Goal: Communication & Community: Share content

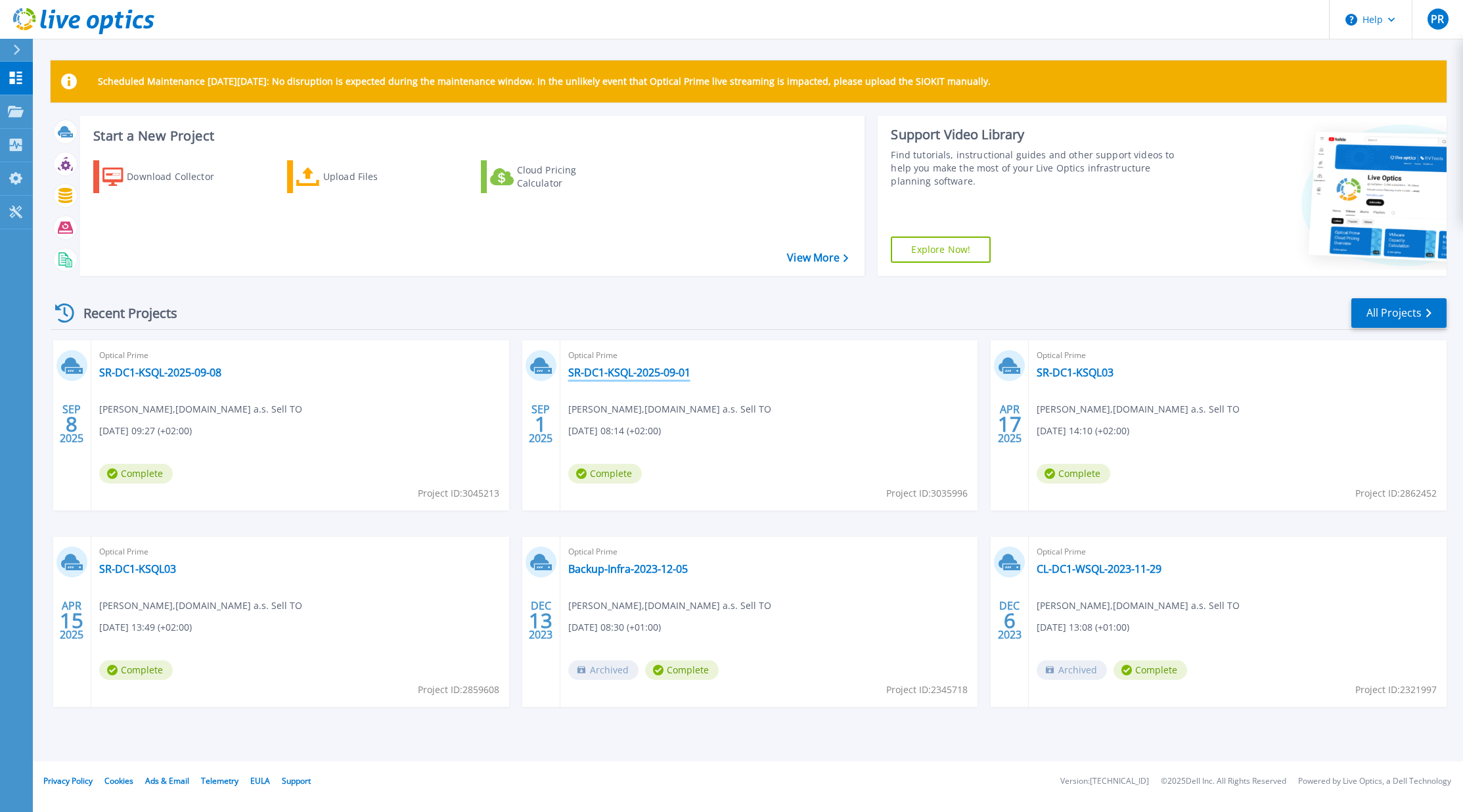
click at [612, 375] on link "SR-DC1-KSQL-2025-09-01" at bounding box center [629, 373] width 122 height 13
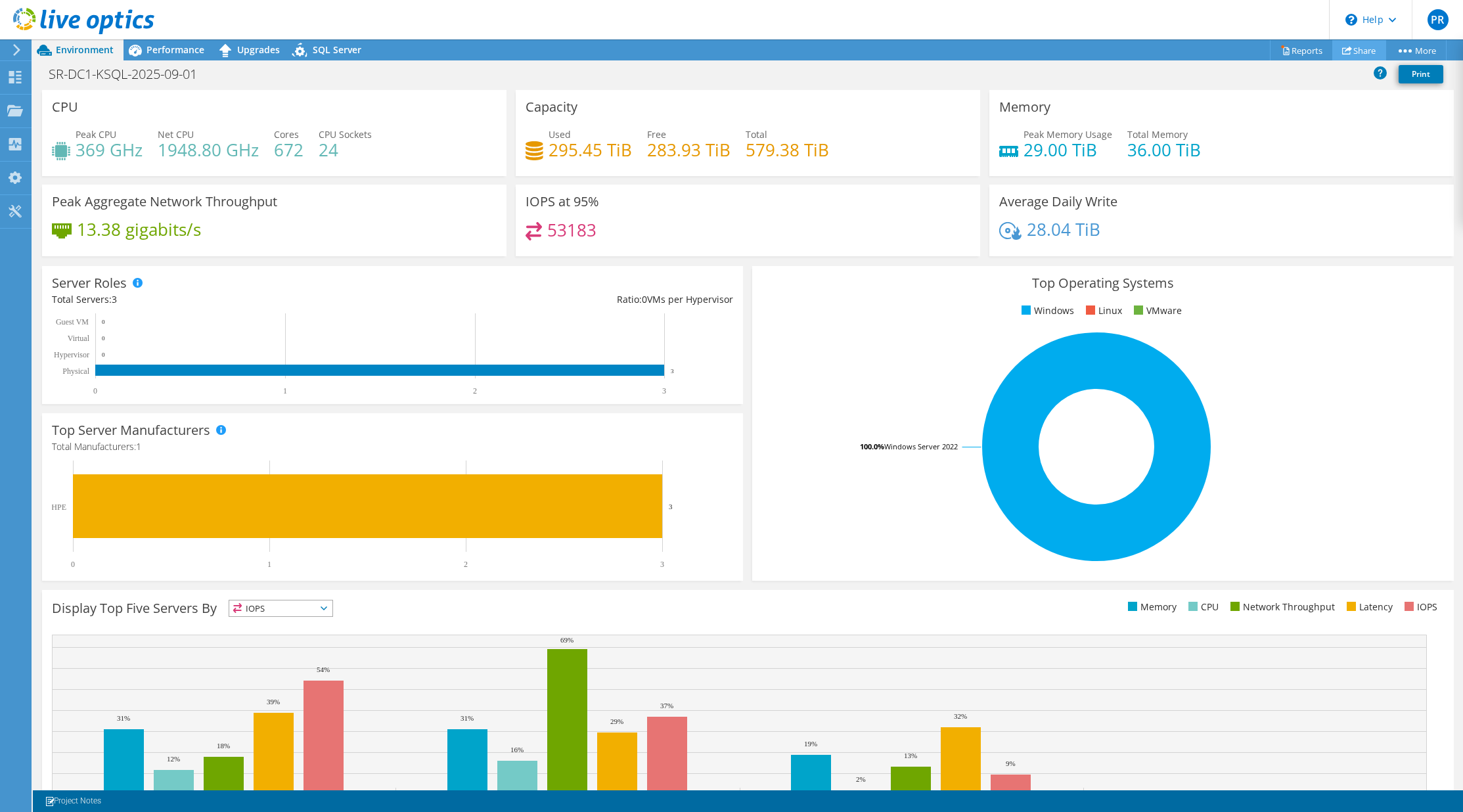
click at [1352, 54] on link "Share" at bounding box center [1359, 50] width 54 height 20
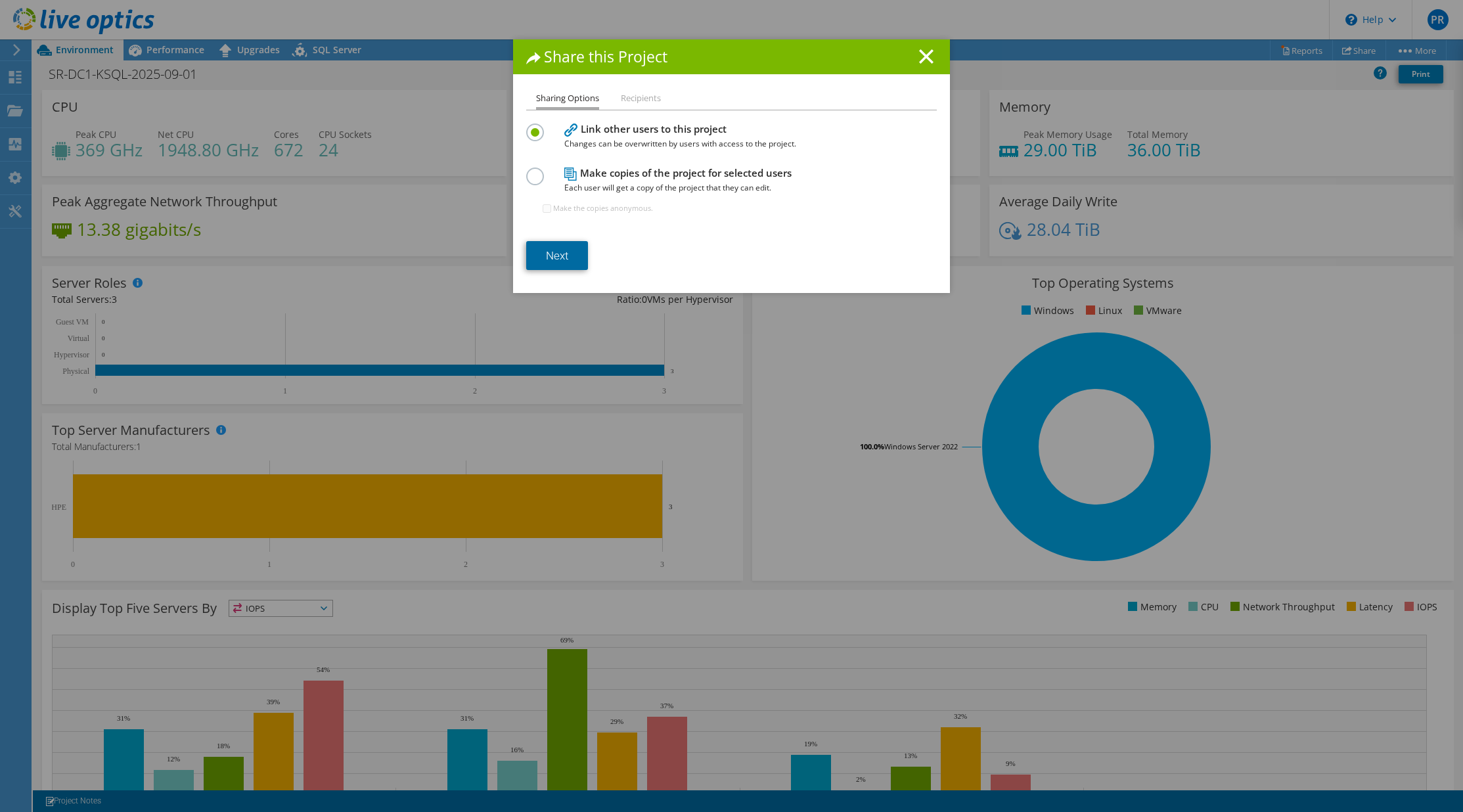
click at [560, 261] on link "Next" at bounding box center [557, 256] width 62 height 29
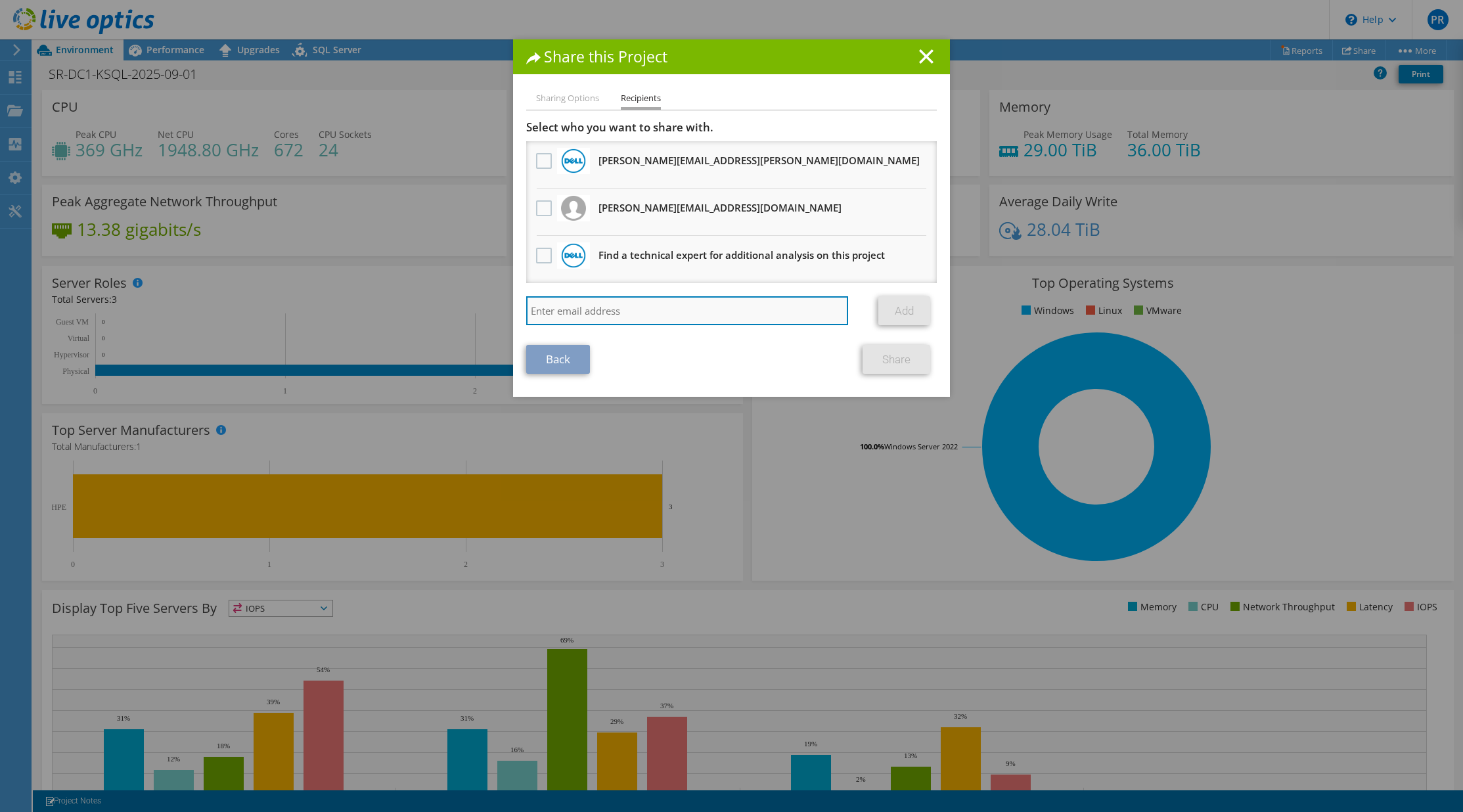
click at [581, 310] on input "search" at bounding box center [686, 310] width 322 height 29
click at [778, 311] on input "search" at bounding box center [686, 310] width 322 height 29
paste input "Vladimir Blazek <Vladimir.Blazek@storageone.cz>"
type input "Vladimir Blazek <Vladimir.Blazek@storageone.cz>"
drag, startPoint x: 607, startPoint y: 308, endPoint x: 501, endPoint y: 329, distance: 108.1
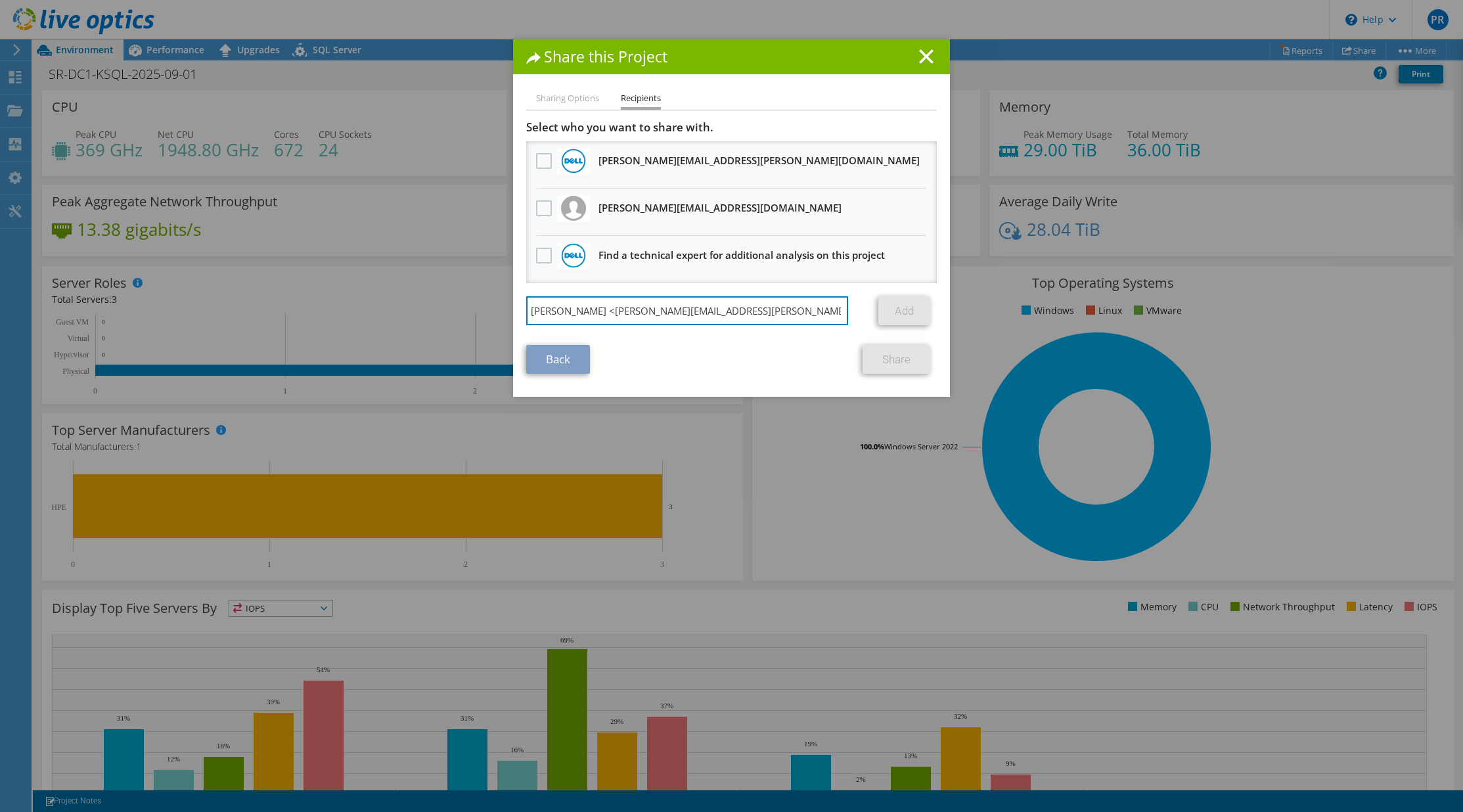
click at [501, 329] on div "Share this Project Sharing Options Recipients Link other users to this project …" at bounding box center [732, 406] width 1463 height 733
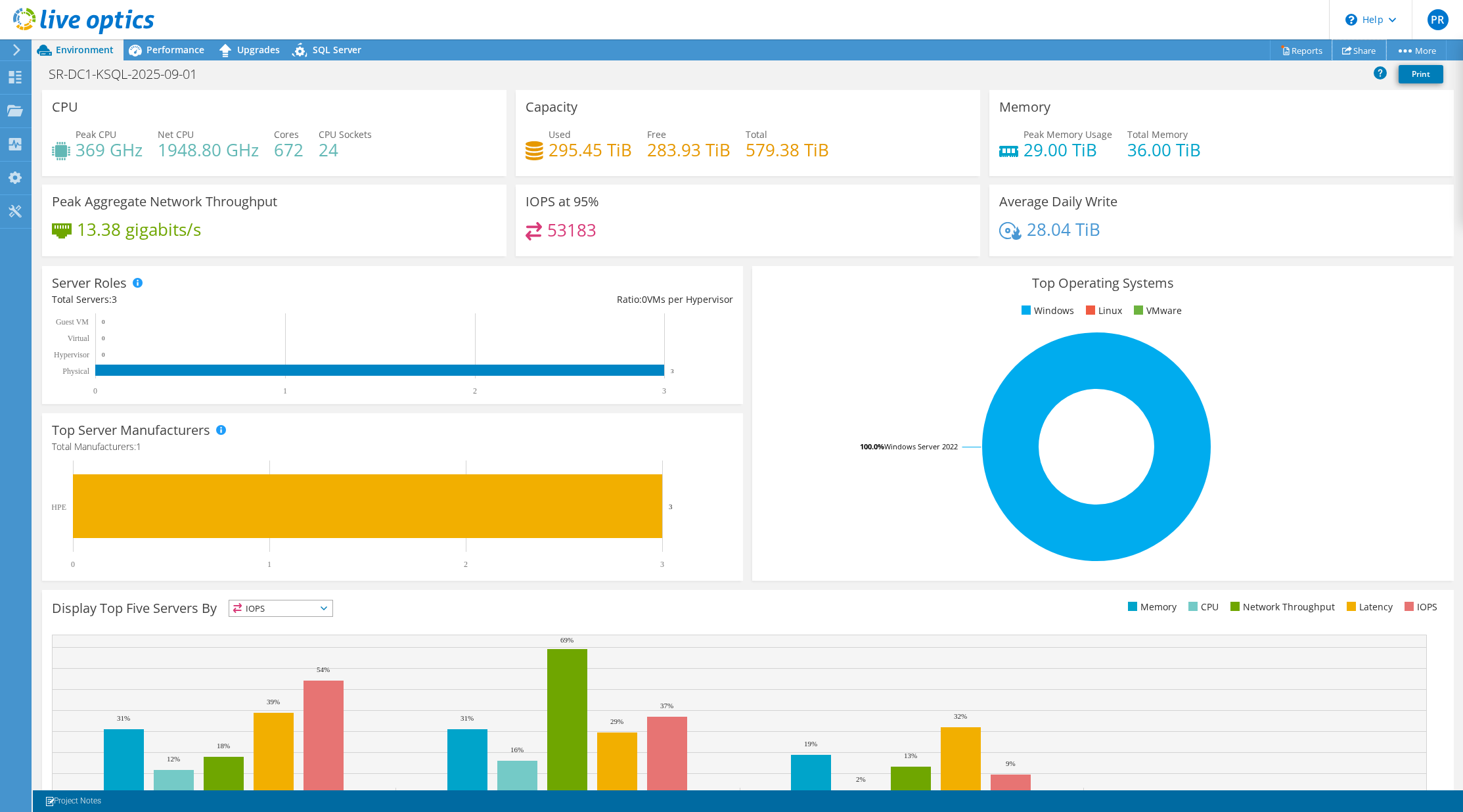
drag, startPoint x: 1357, startPoint y: 49, endPoint x: 1345, endPoint y: 49, distance: 12.0
click at [1357, 49] on link "Share" at bounding box center [1359, 50] width 54 height 20
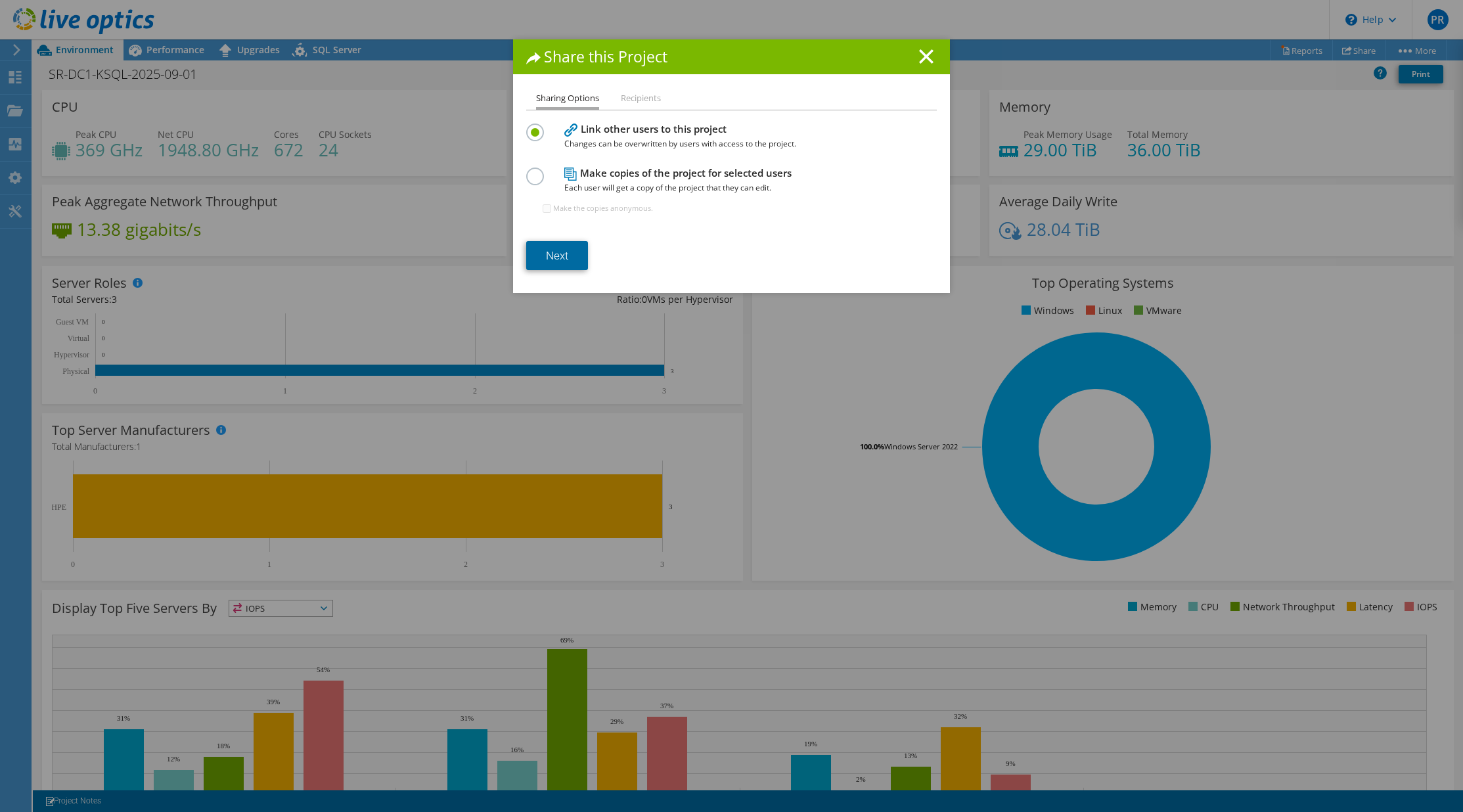
click at [564, 249] on link "Next" at bounding box center [557, 256] width 62 height 29
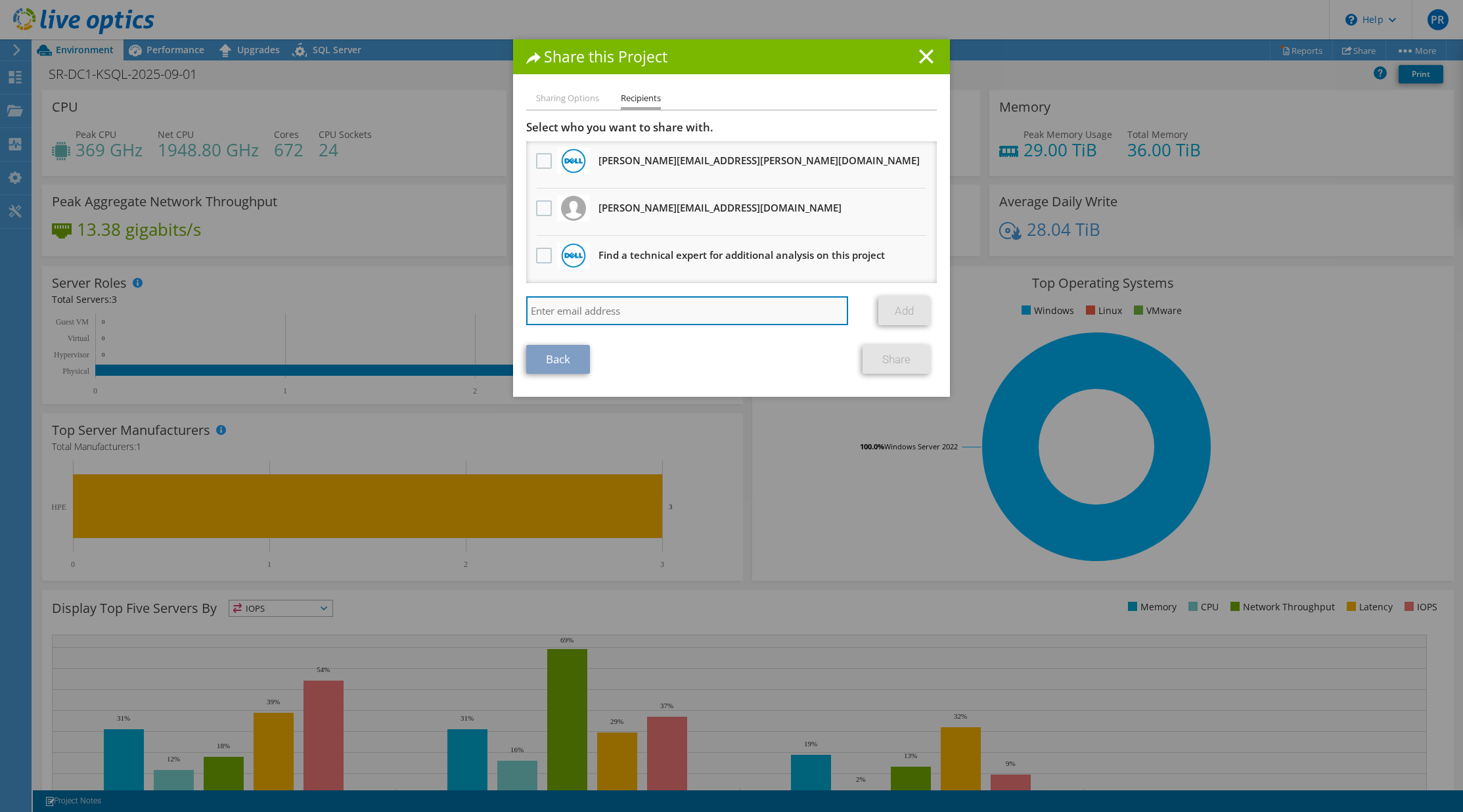
click at [732, 307] on input "search" at bounding box center [686, 310] width 322 height 29
paste input "Vladimir Blazek <Vladimir.Blazek@storageone.cz>"
type input "[PERSON_NAME][EMAIL_ADDRESS][PERSON_NAME][DOMAIN_NAME]"
click at [887, 314] on link "Add" at bounding box center [905, 310] width 52 height 29
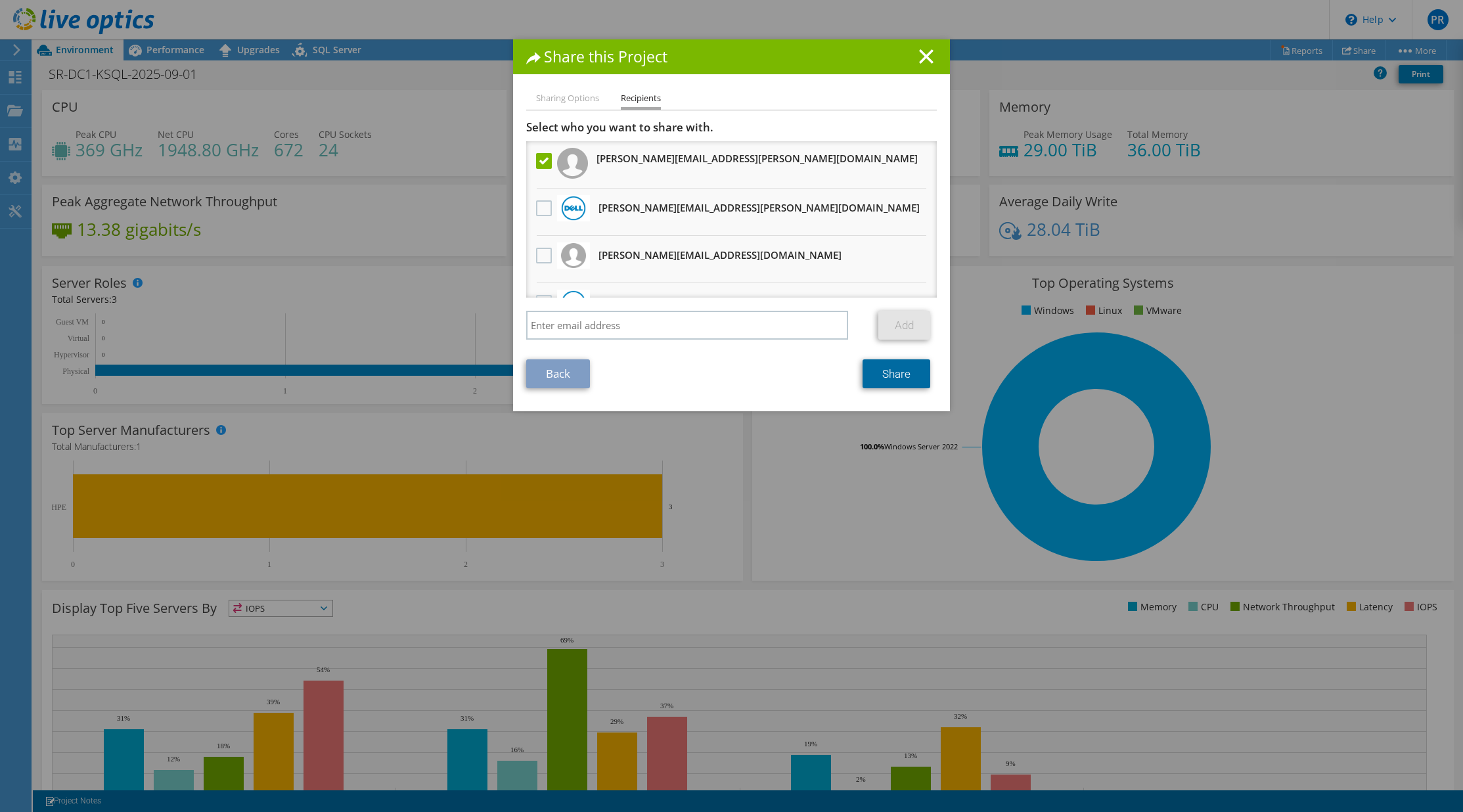
click at [908, 370] on link "Share" at bounding box center [896, 374] width 67 height 29
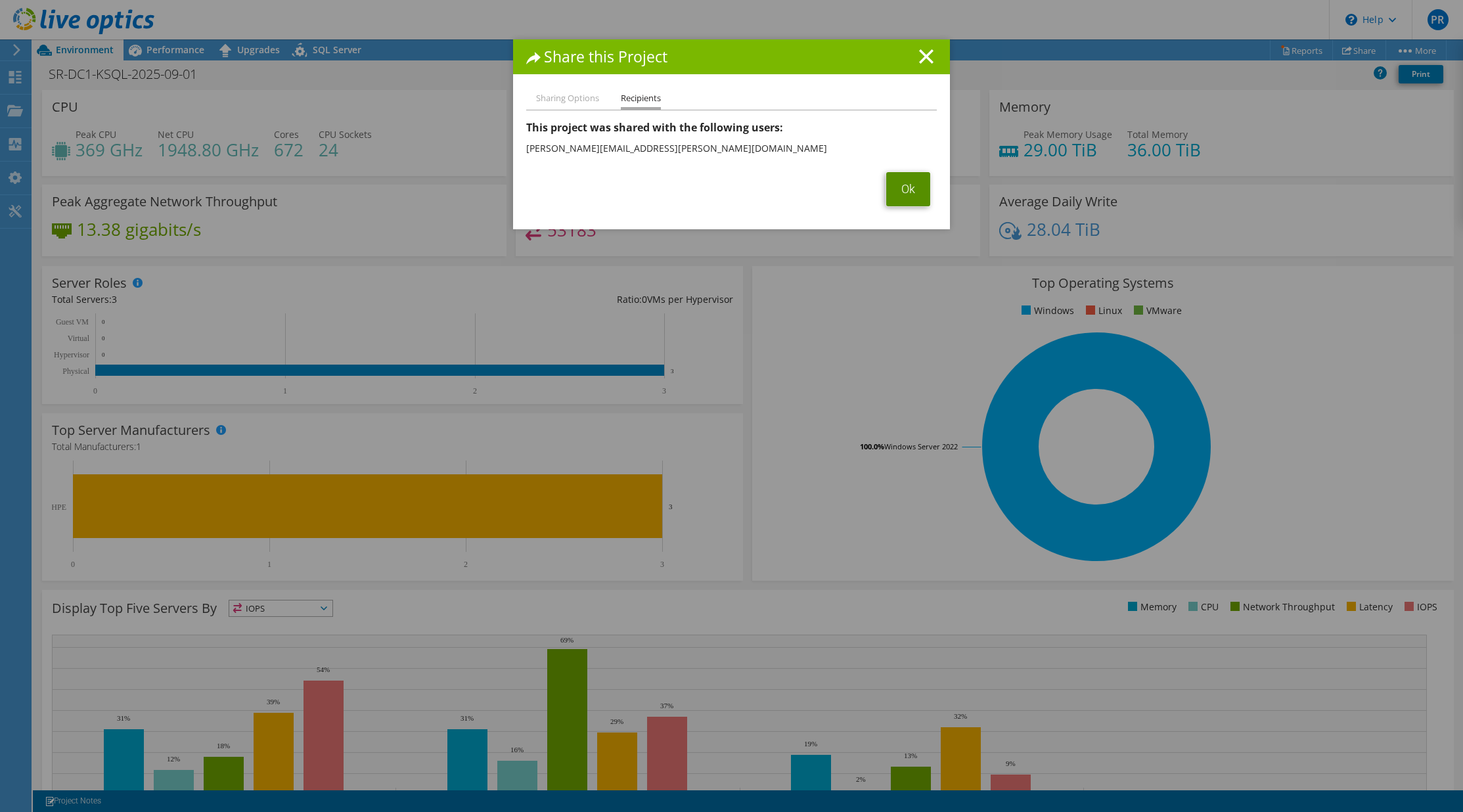
drag, startPoint x: 908, startPoint y: 185, endPoint x: 912, endPoint y: 180, distance: 6.4
click at [908, 185] on link "Ok" at bounding box center [908, 189] width 44 height 35
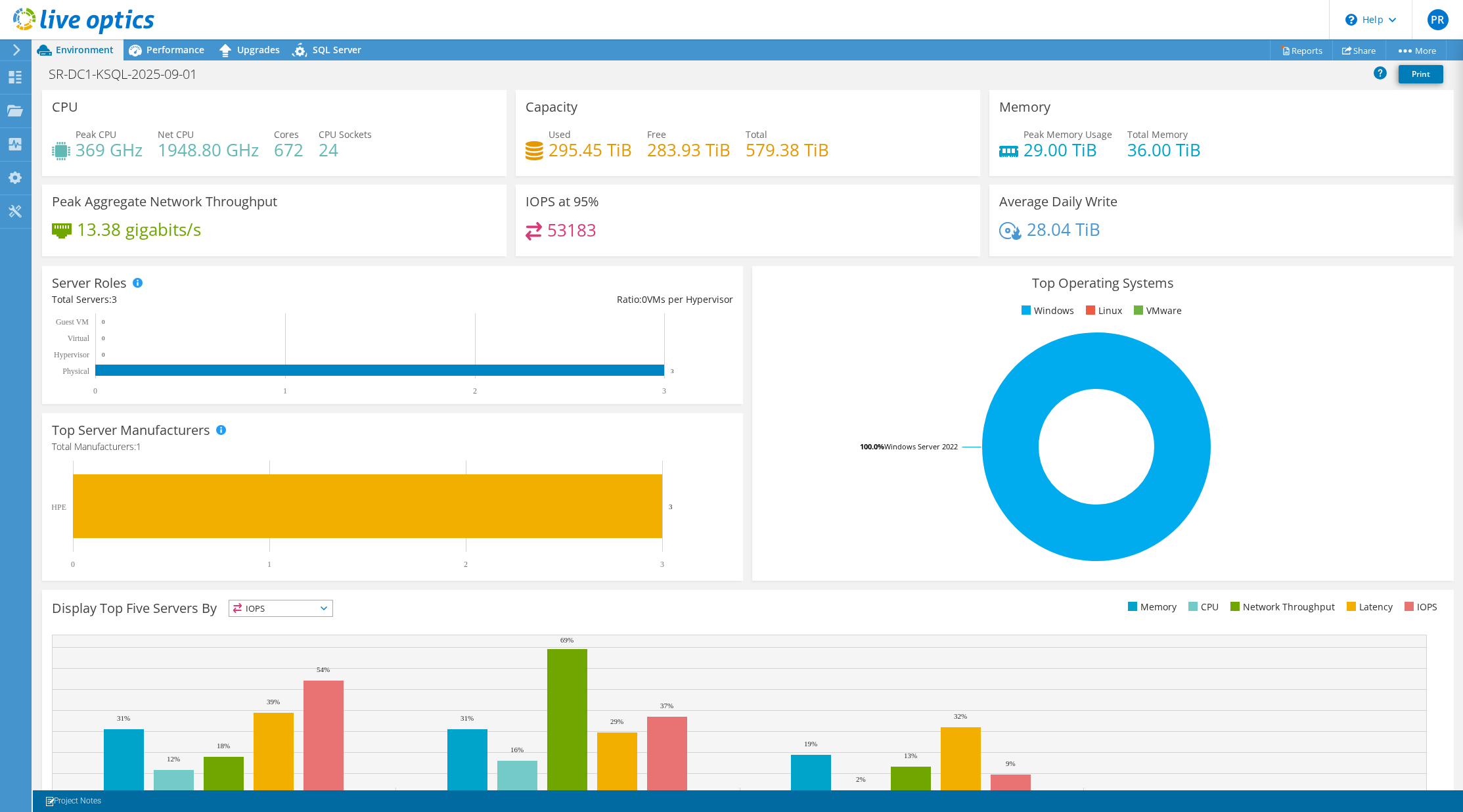
click at [49, 20] on icon at bounding box center [84, 21] width 141 height 27
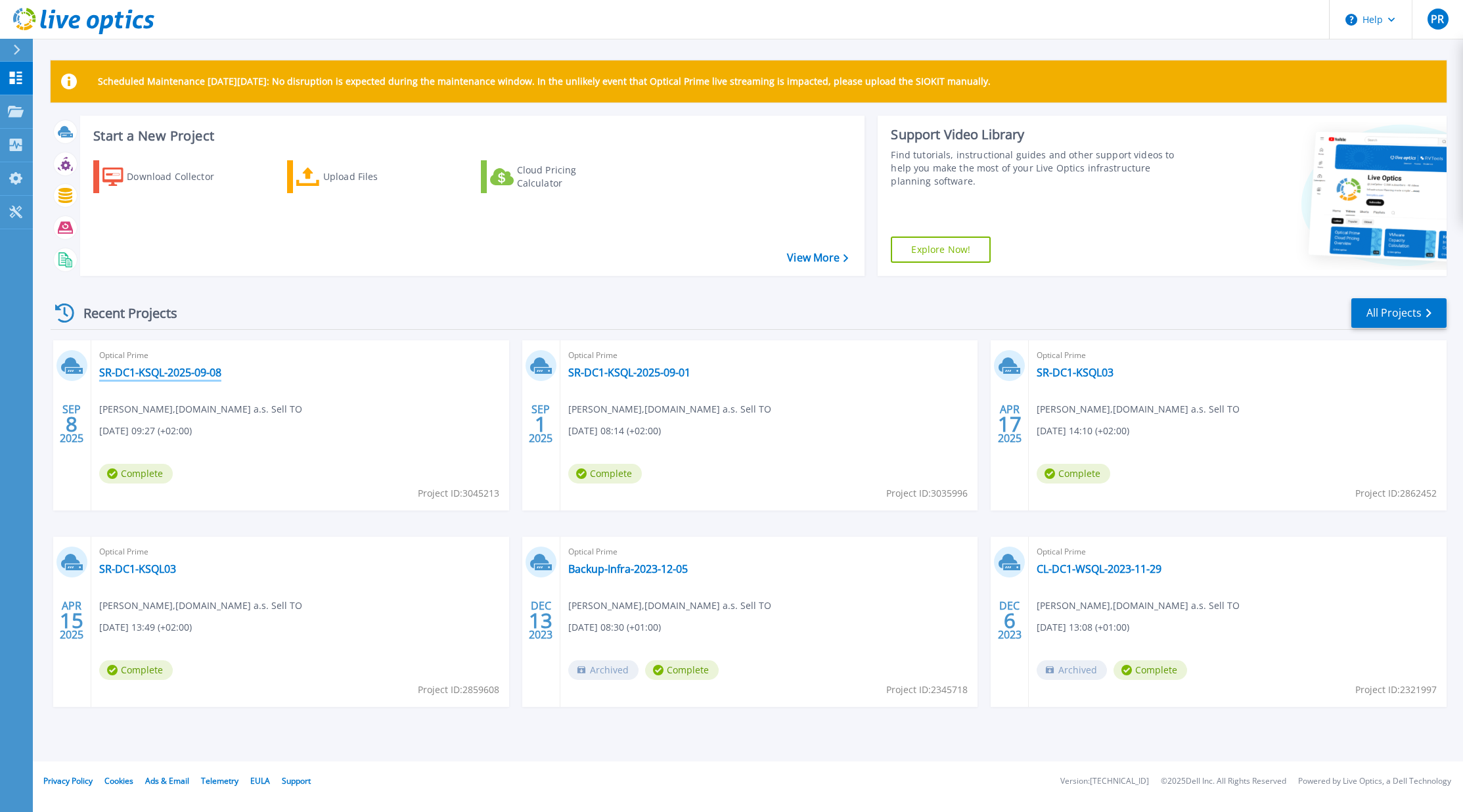
click at [169, 368] on link "SR-DC1-KSQL-2025-09-08" at bounding box center [160, 373] width 122 height 13
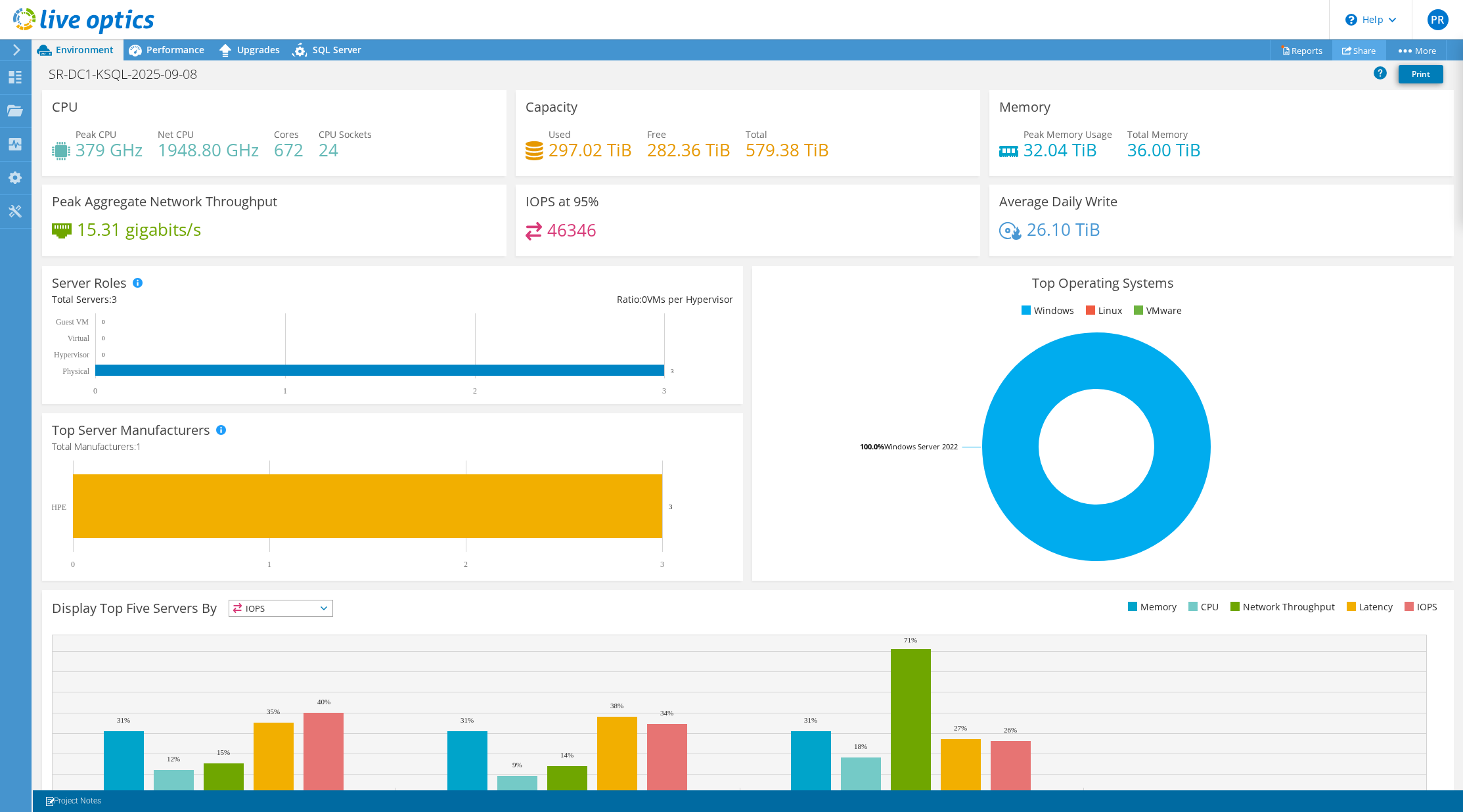
click at [1355, 47] on link "Share" at bounding box center [1359, 50] width 54 height 20
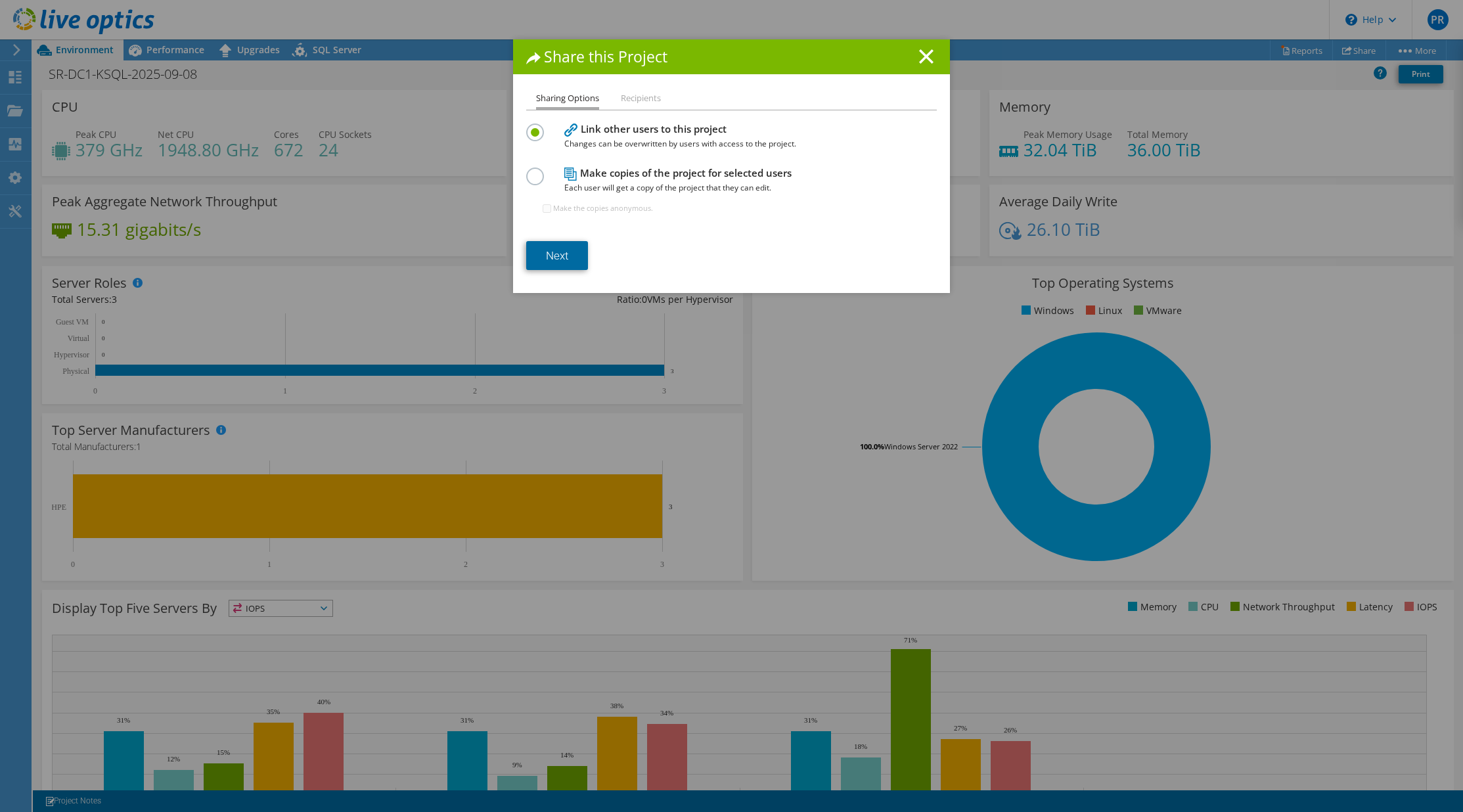
click at [534, 265] on link "Next" at bounding box center [557, 256] width 62 height 29
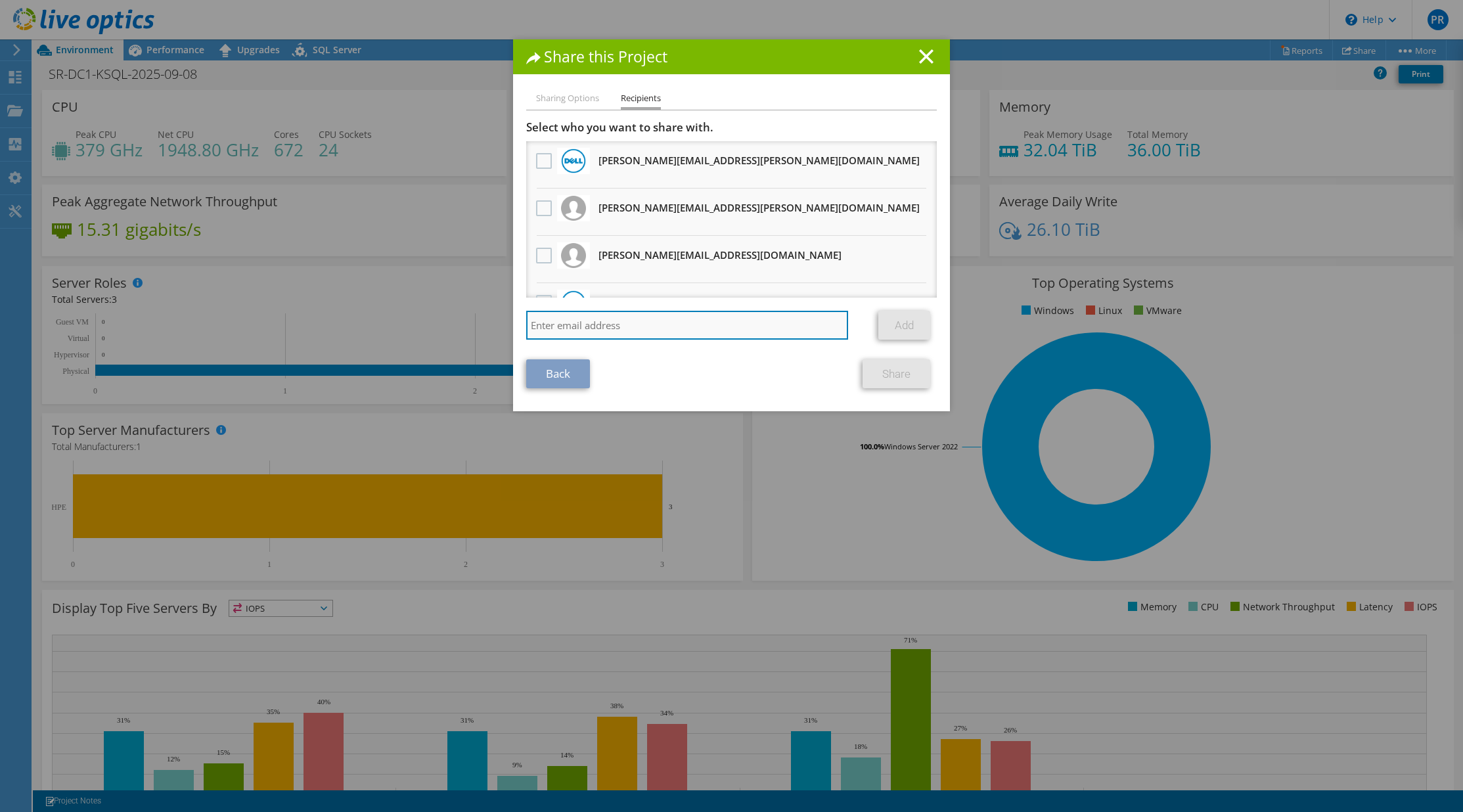
click at [589, 323] on input "search" at bounding box center [686, 325] width 322 height 29
paste input "[PERSON_NAME][EMAIL_ADDRESS][PERSON_NAME][DOMAIN_NAME]"
type input "[PERSON_NAME][EMAIL_ADDRESS][PERSON_NAME][DOMAIN_NAME]"
click at [912, 317] on link "Add" at bounding box center [905, 325] width 52 height 29
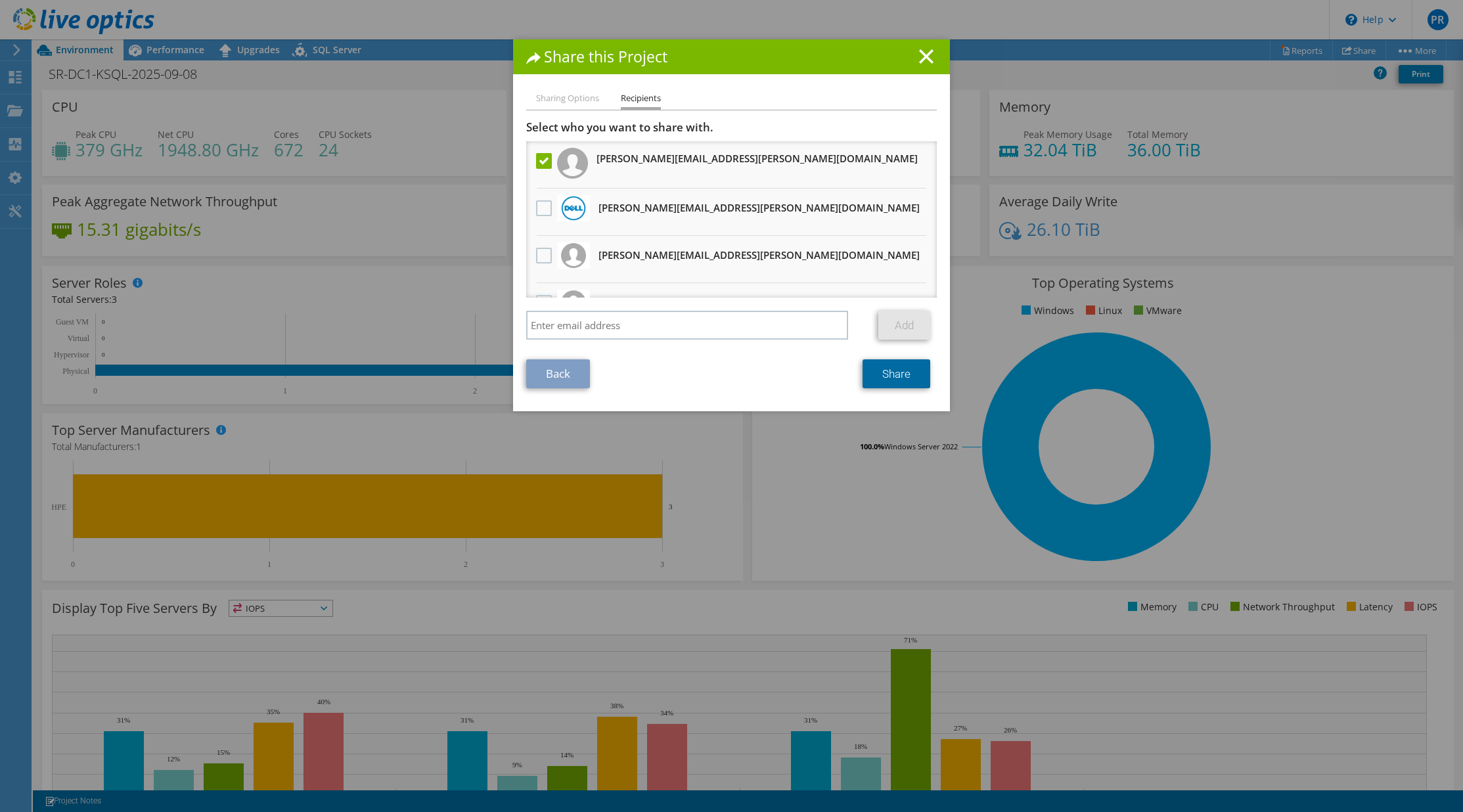
click at [905, 365] on link "Share" at bounding box center [896, 374] width 67 height 29
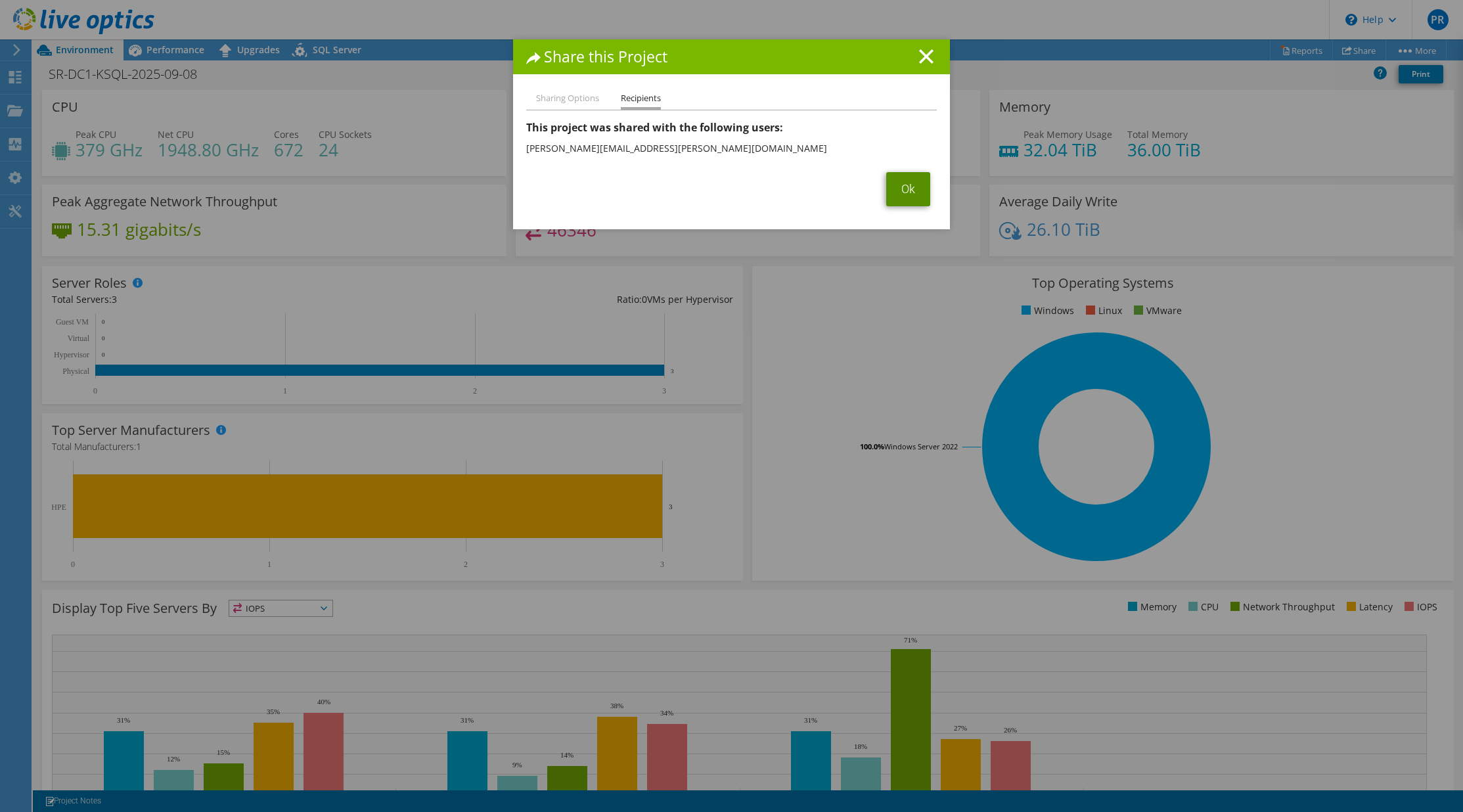
click at [918, 192] on link "Ok" at bounding box center [908, 189] width 44 height 35
